Goal: Task Accomplishment & Management: Contribute content

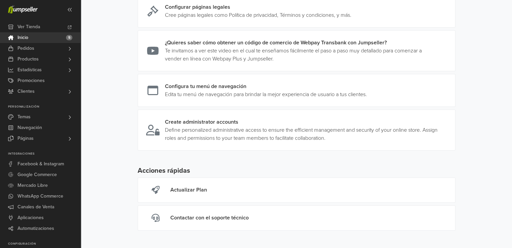
scroll to position [161, 0]
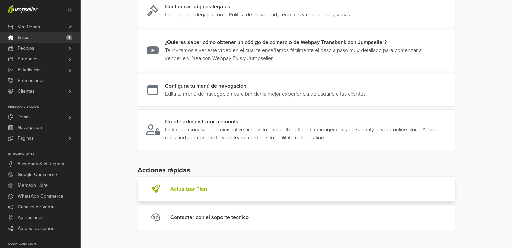
click at [200, 185] on div "Actualizar Plan" at bounding box center [188, 189] width 37 height 8
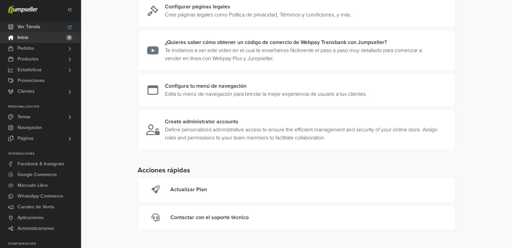
click at [43, 27] on link "Ver Tienda" at bounding box center [40, 27] width 80 height 11
click at [35, 26] on span "Ver Tienda" at bounding box center [28, 27] width 23 height 11
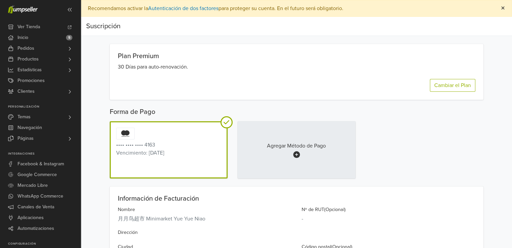
click at [503, 7] on span "×" at bounding box center [502, 8] width 4 height 10
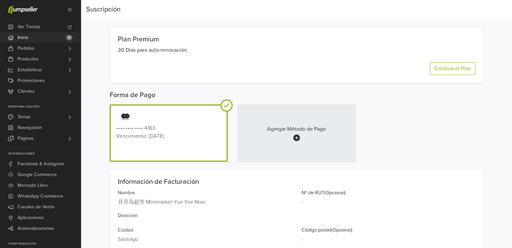
click at [38, 36] on link "Inicio 5" at bounding box center [40, 37] width 80 height 11
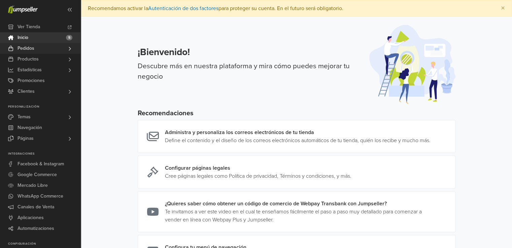
click at [32, 49] on span "Pedidos" at bounding box center [25, 48] width 17 height 11
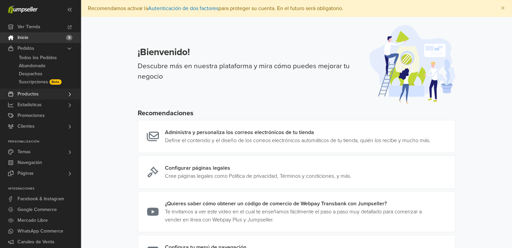
click at [38, 92] on span "Productos" at bounding box center [27, 94] width 21 height 11
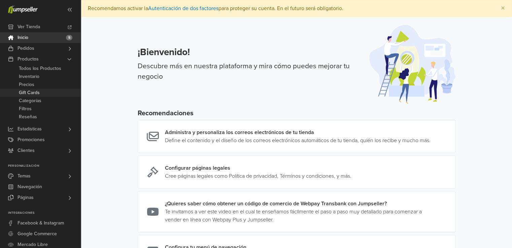
click at [25, 89] on span "Gift Cards" at bounding box center [29, 93] width 21 height 8
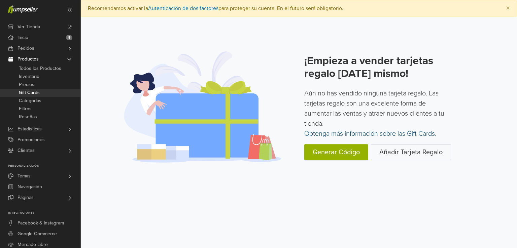
click at [359, 134] on link "Obtenga más información sobre las Gift Cards." at bounding box center [370, 134] width 132 height 8
click at [386, 148] on link "Añadir Tarjeta Regalo" at bounding box center [411, 152] width 80 height 16
click at [348, 151] on button "Generar Código" at bounding box center [336, 152] width 64 height 16
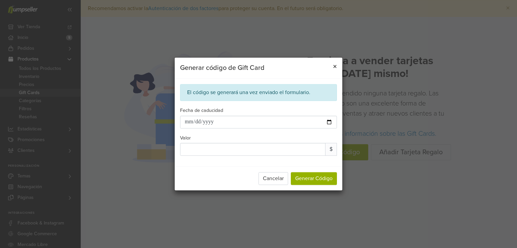
click at [334, 67] on span "×" at bounding box center [335, 67] width 4 height 10
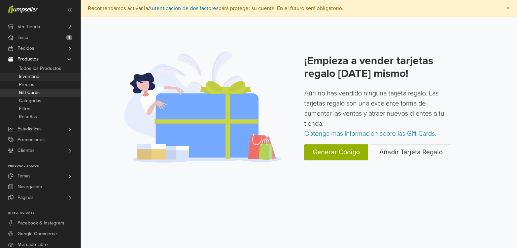
click at [35, 75] on span "Inventario" at bounding box center [29, 77] width 21 height 8
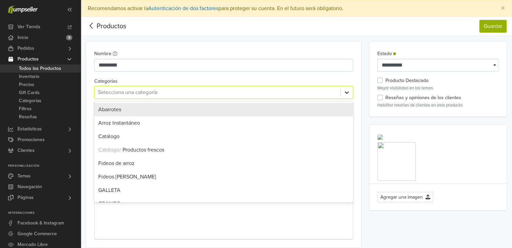
click at [344, 95] on icon at bounding box center [346, 92] width 7 height 7
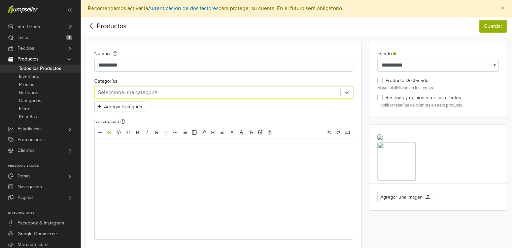
click at [317, 90] on div at bounding box center [217, 92] width 239 height 9
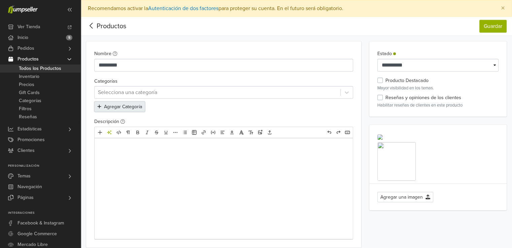
click at [136, 107] on button "Agregar Categoría" at bounding box center [119, 107] width 51 height 10
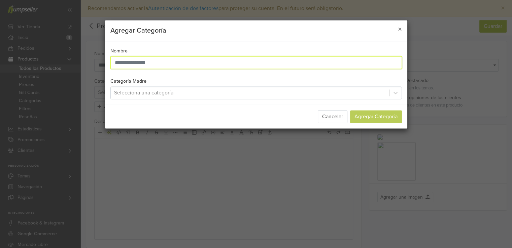
click at [189, 66] on input "text" at bounding box center [255, 62] width 291 height 13
type input "*"
type input "*********"
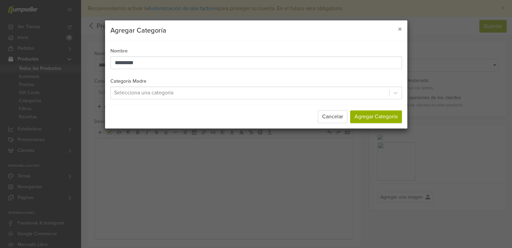
click at [366, 94] on div at bounding box center [249, 92] width 271 height 9
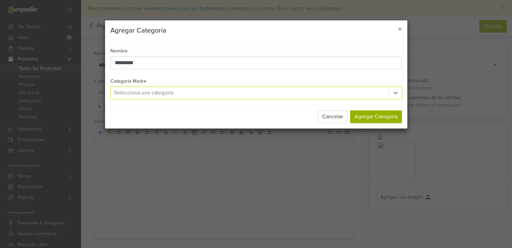
click at [366, 94] on div at bounding box center [249, 92] width 271 height 9
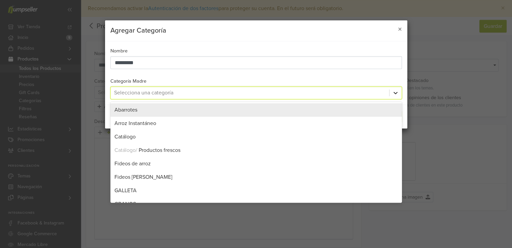
click at [396, 93] on icon at bounding box center [395, 92] width 7 height 7
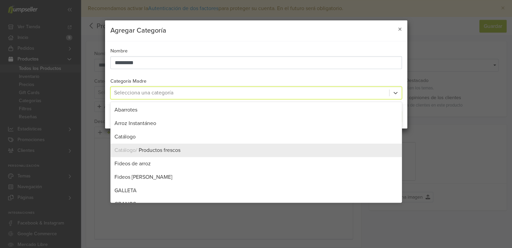
click at [363, 92] on div at bounding box center [249, 92] width 271 height 9
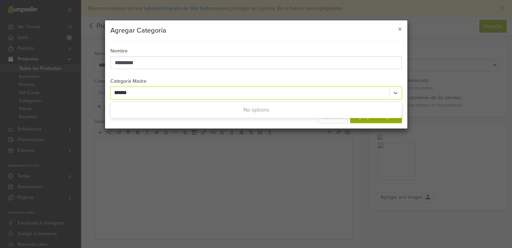
type input "*******"
click at [367, 89] on div at bounding box center [249, 92] width 271 height 9
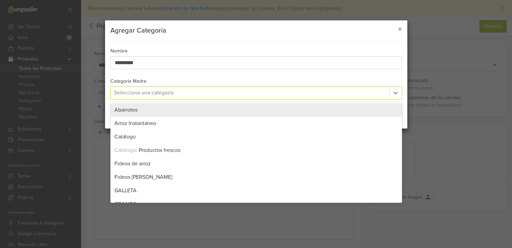
click at [297, 93] on div at bounding box center [249, 92] width 271 height 9
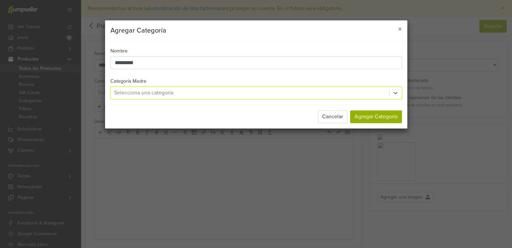
click at [297, 93] on div at bounding box center [249, 92] width 271 height 9
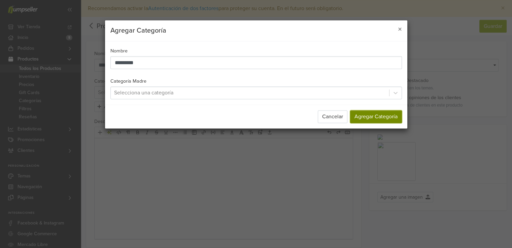
click at [378, 117] on button "Agregar Categoría" at bounding box center [376, 116] width 52 height 13
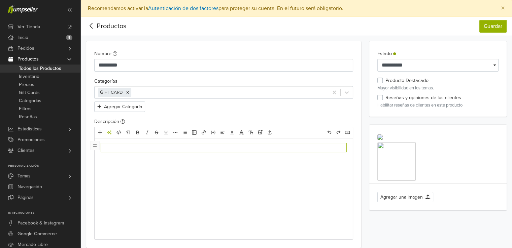
click at [171, 154] on div at bounding box center [224, 188] width 258 height 101
type textarea "**********"
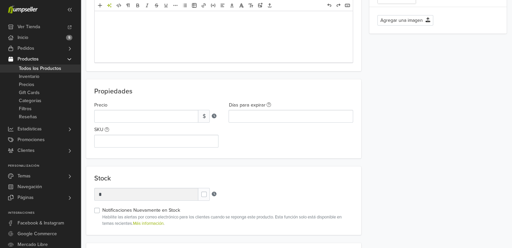
scroll to position [210, 0]
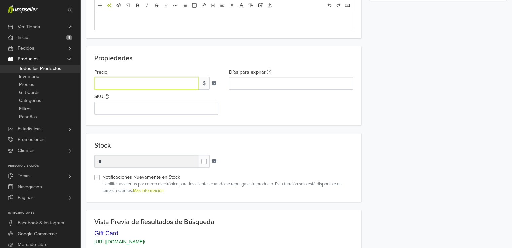
click at [164, 82] on input "*" at bounding box center [146, 83] width 104 height 13
type input "*"
type input "*****"
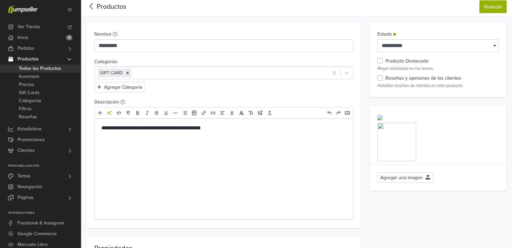
scroll to position [6, 0]
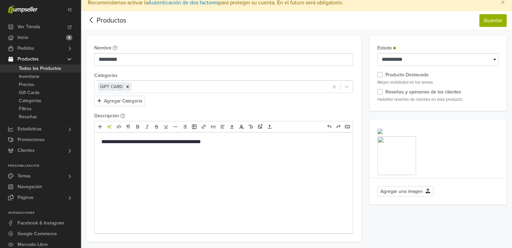
click at [383, 90] on div "Reseñas y opiniones de los clientes" at bounding box center [419, 92] width 84 height 8
click at [385, 91] on label "Reseñas y opiniones de los clientes" at bounding box center [423, 91] width 76 height 7
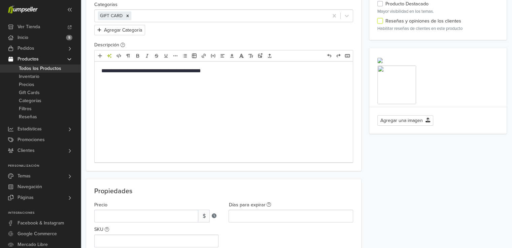
scroll to position [0, 0]
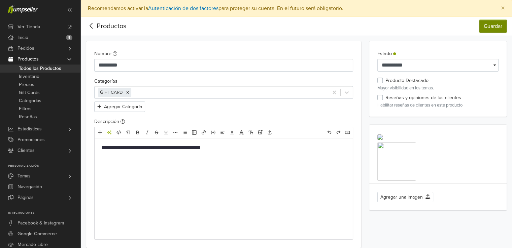
click at [490, 23] on button "Guardar" at bounding box center [492, 26] width 27 height 13
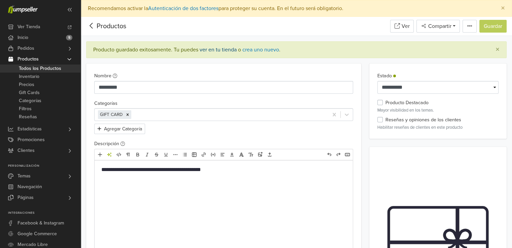
click at [220, 51] on link "ver en tu tienda" at bounding box center [217, 49] width 37 height 7
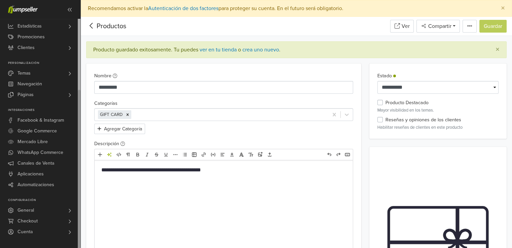
drag, startPoint x: 79, startPoint y: 95, endPoint x: 73, endPoint y: 205, distance: 110.2
click at [73, 205] on div "Ver Tienda Inicio 5 Pedidos Todos los Pedidos Abandonado Despachos Beta" at bounding box center [40, 133] width 80 height 229
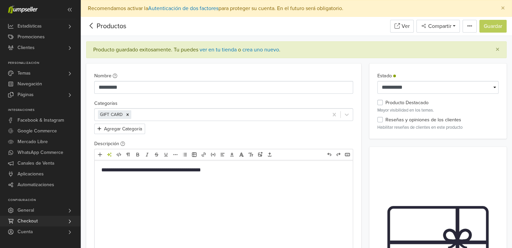
click at [40, 222] on link "Checkout" at bounding box center [40, 221] width 80 height 11
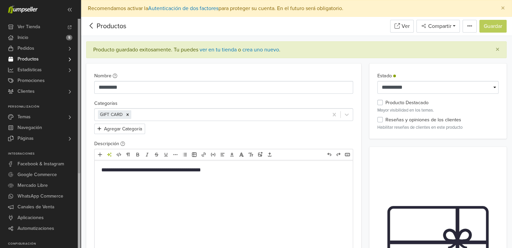
drag, startPoint x: 79, startPoint y: 165, endPoint x: 88, endPoint y: 72, distance: 93.2
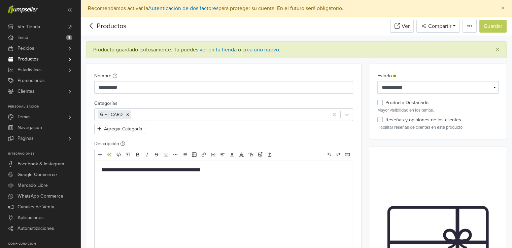
click at [63, 63] on link "Productos" at bounding box center [40, 59] width 80 height 11
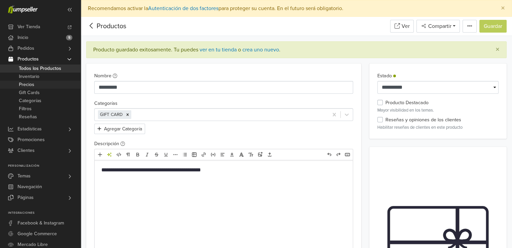
click at [25, 84] on span "Precios" at bounding box center [26, 85] width 15 height 8
